Goal: Find specific page/section: Find specific page/section

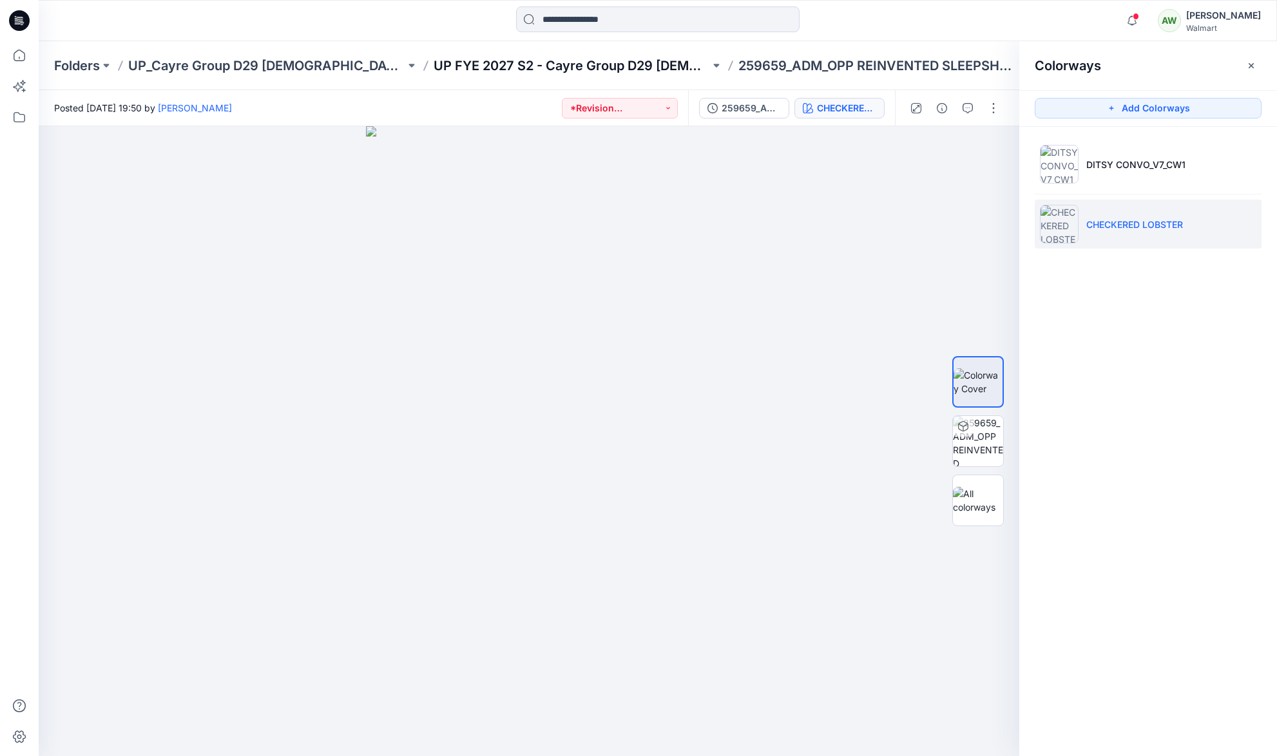
click at [588, 64] on p "UP FYE 2027 S2 - Cayre Group D29 [DEMOGRAPHIC_DATA] Sleepwear" at bounding box center [572, 66] width 277 height 18
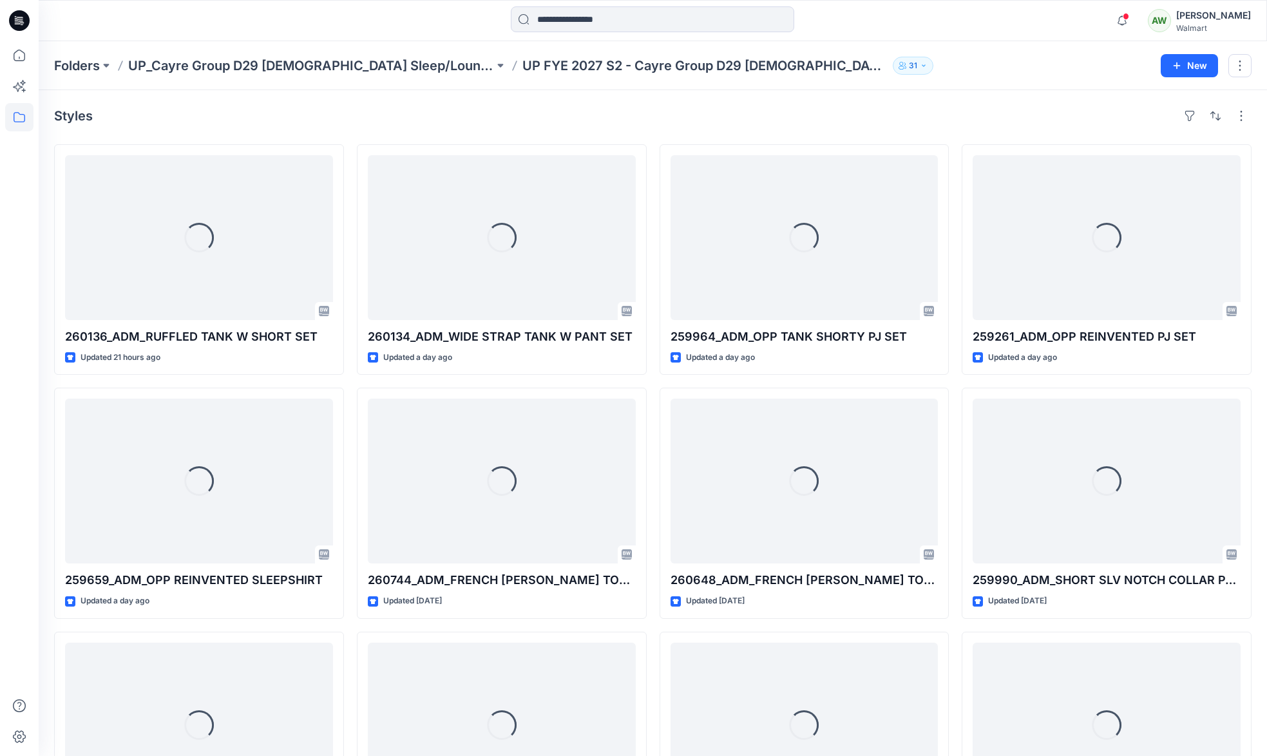
click at [361, 65] on p "UP_Cayre Group D29 [DEMOGRAPHIC_DATA] Sleep/Loungewear" at bounding box center [311, 66] width 366 height 18
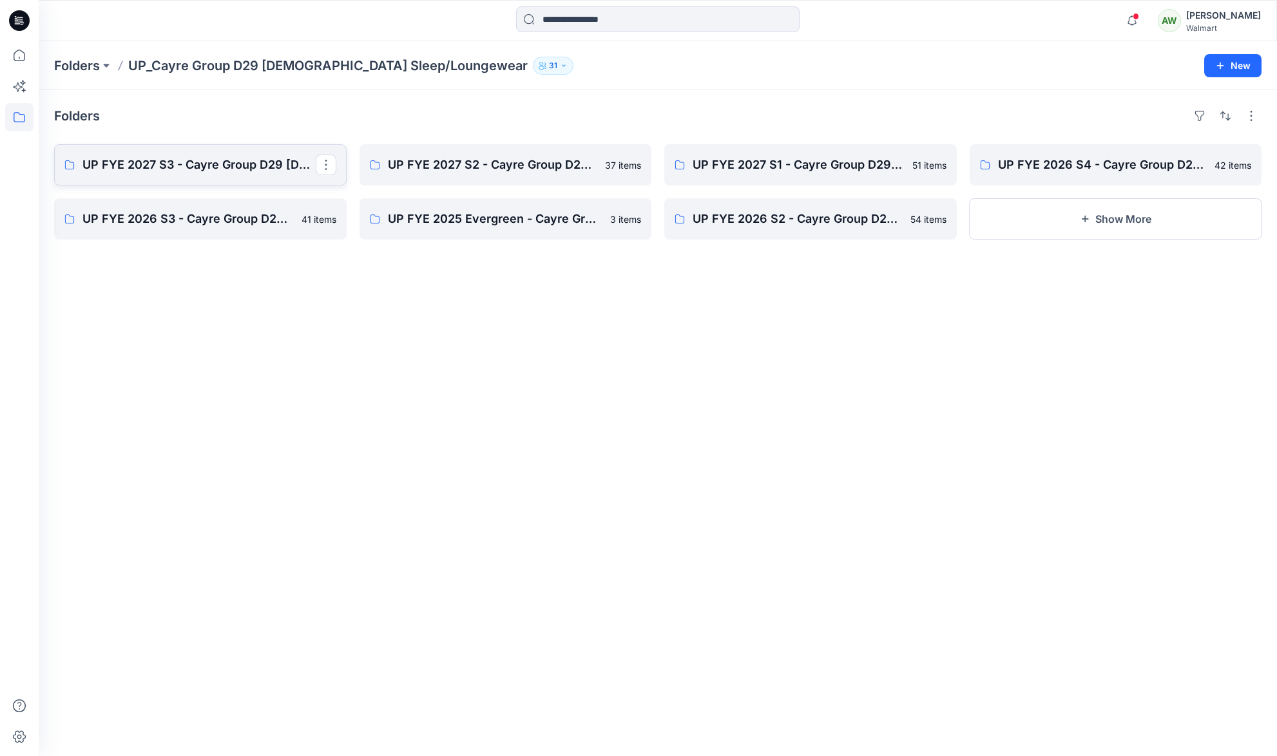
click at [235, 155] on link "UP FYE 2027 S3 - Cayre Group D29 [DEMOGRAPHIC_DATA] Sleepwear" at bounding box center [200, 164] width 293 height 41
